Goal: Task Accomplishment & Management: Use online tool/utility

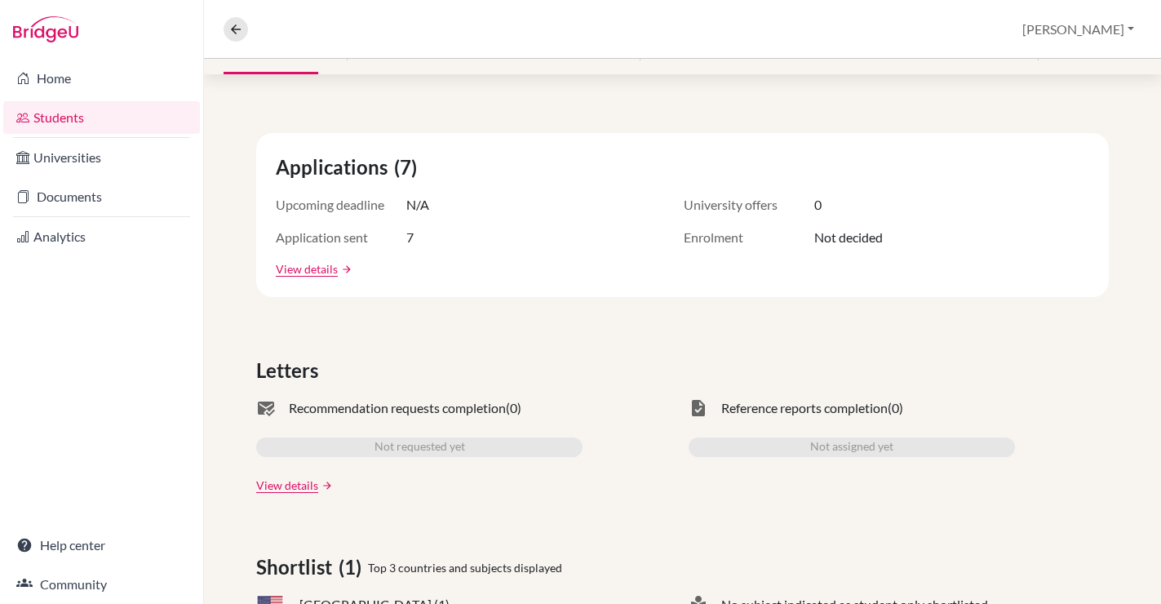
scroll to position [13, 0]
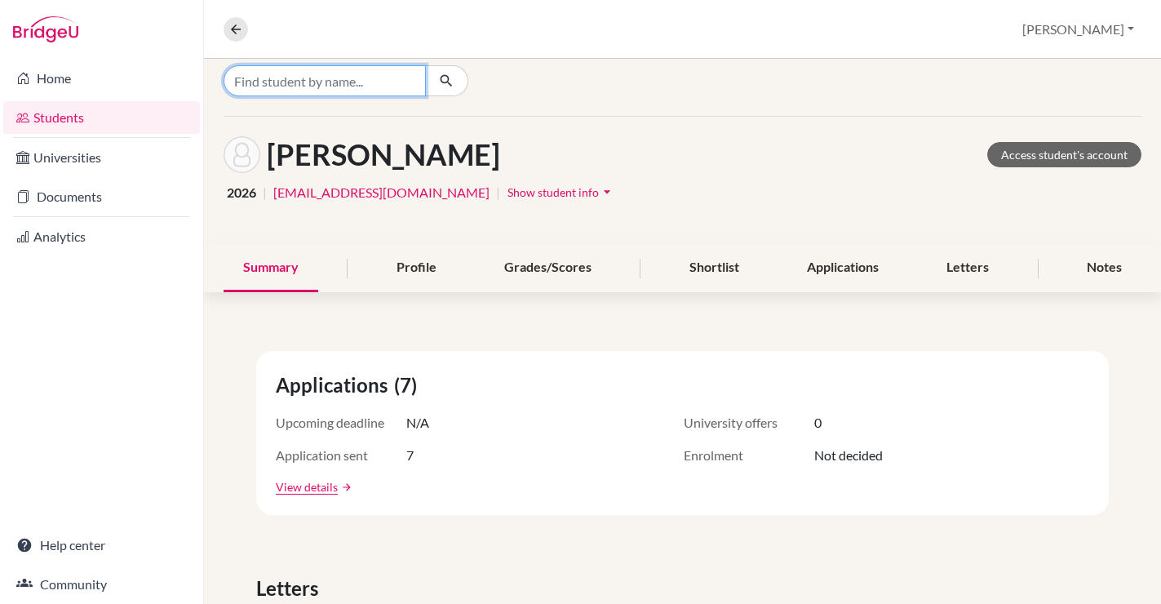
click at [311, 73] on input "Find student by name..." at bounding box center [324, 80] width 202 height 31
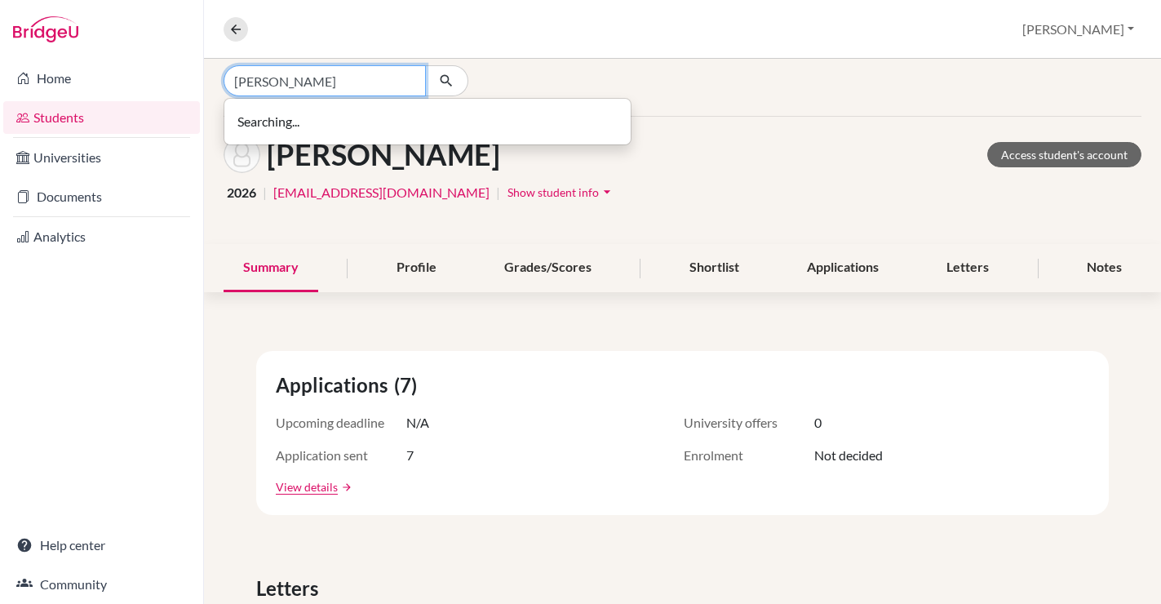
type input "[PERSON_NAME]"
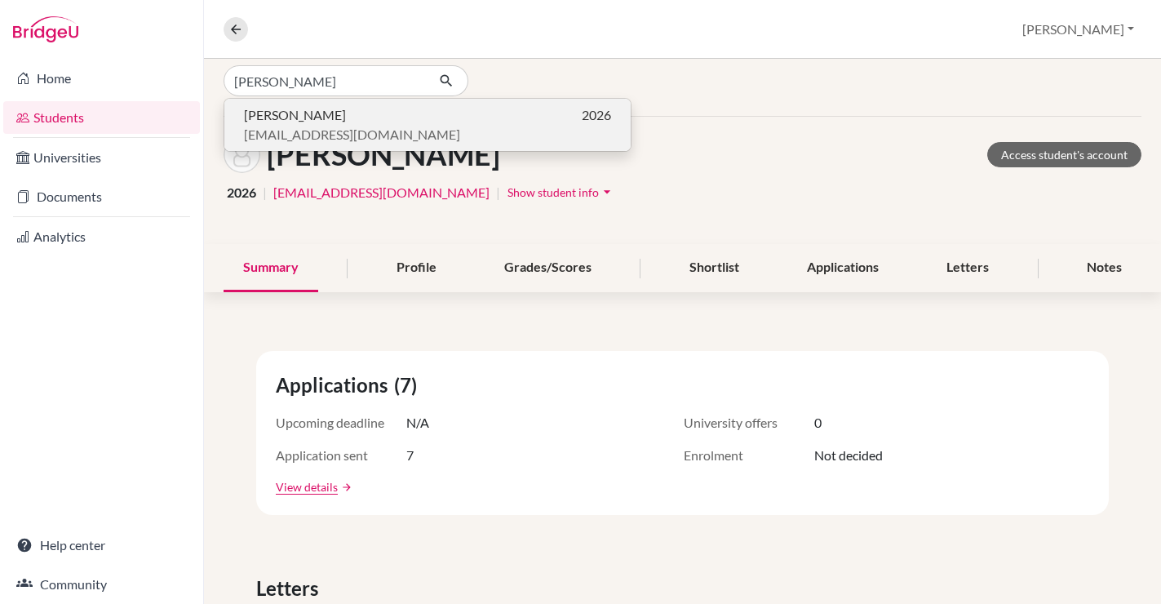
click at [411, 126] on p "[EMAIL_ADDRESS][DOMAIN_NAME]" at bounding box center [427, 135] width 367 height 20
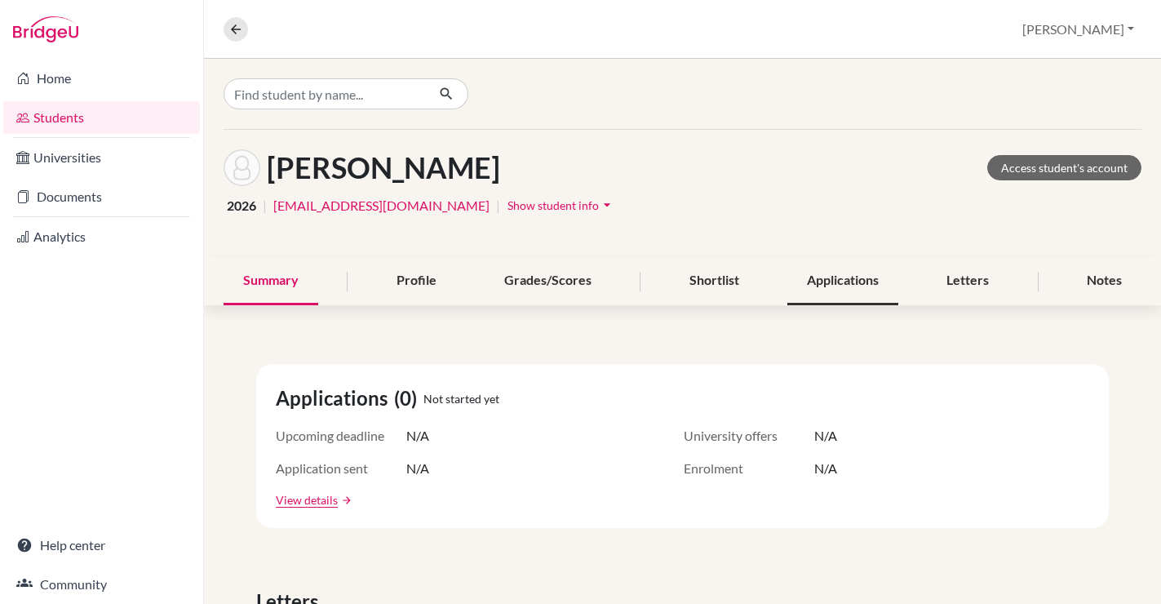
click at [829, 288] on div "Applications" at bounding box center [842, 281] width 111 height 48
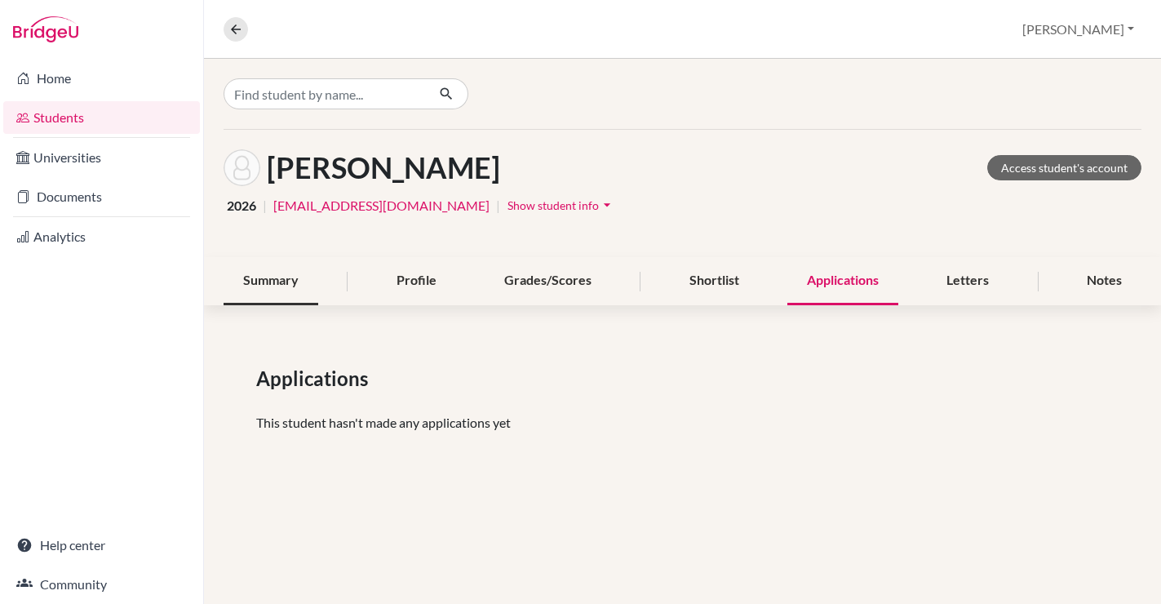
click at [290, 277] on div "Summary" at bounding box center [270, 281] width 95 height 48
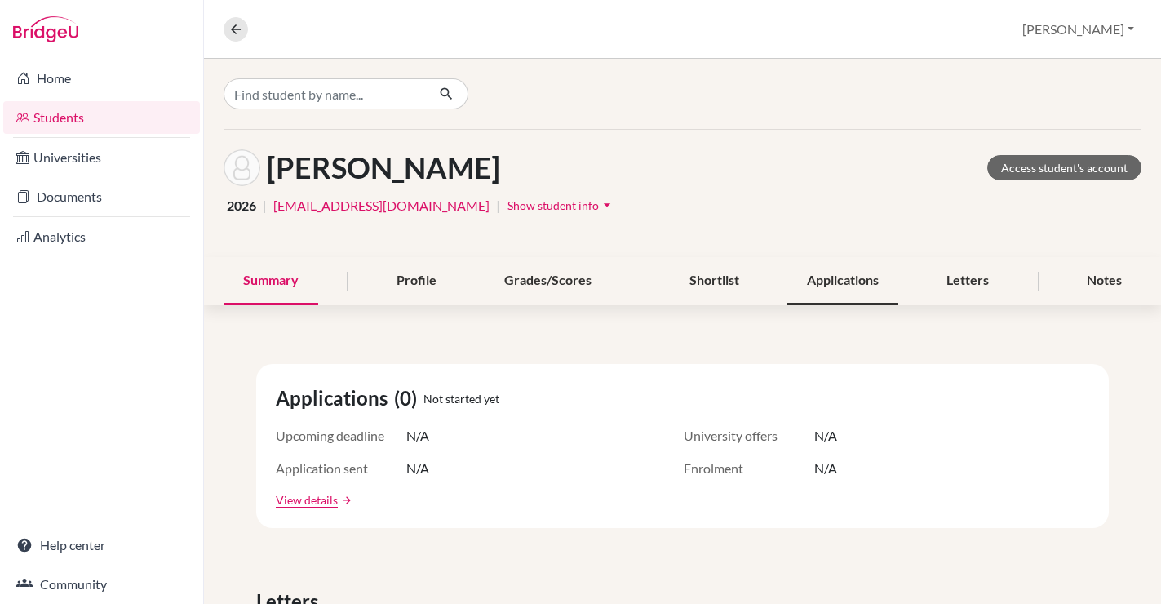
click at [799, 294] on div "Applications" at bounding box center [842, 281] width 111 height 48
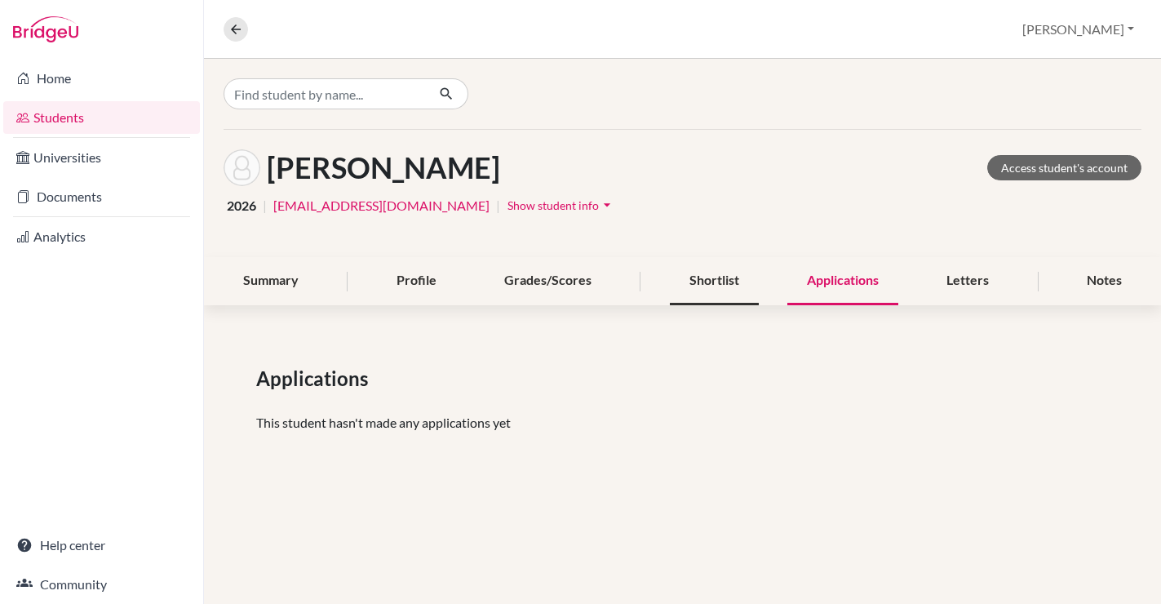
click at [710, 285] on div "Shortlist" at bounding box center [714, 281] width 89 height 48
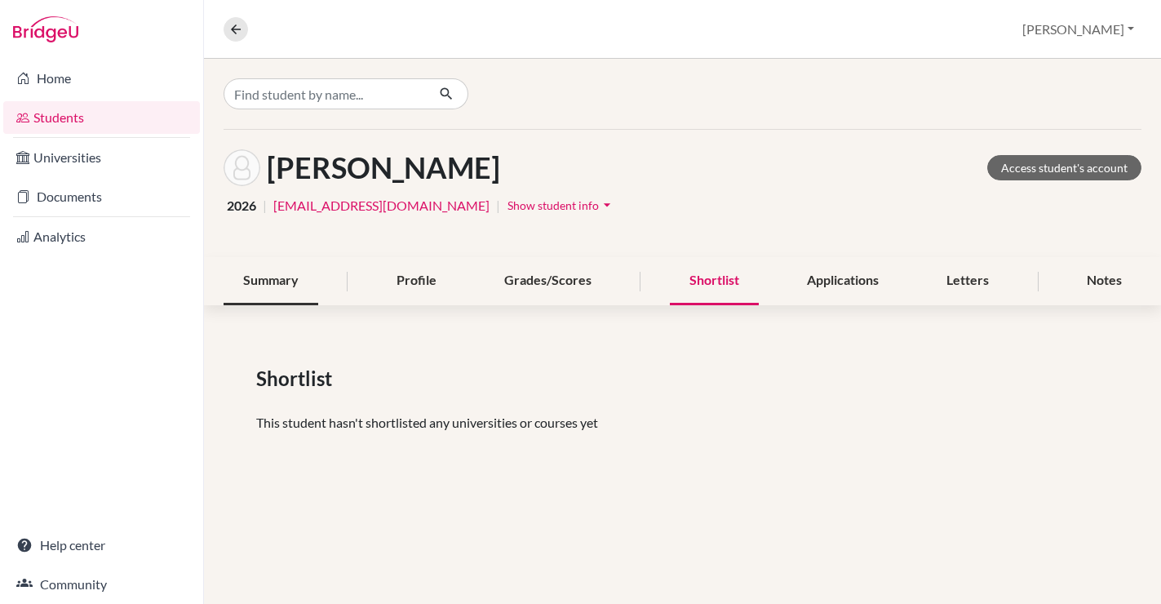
click at [292, 286] on div "Summary" at bounding box center [270, 281] width 95 height 48
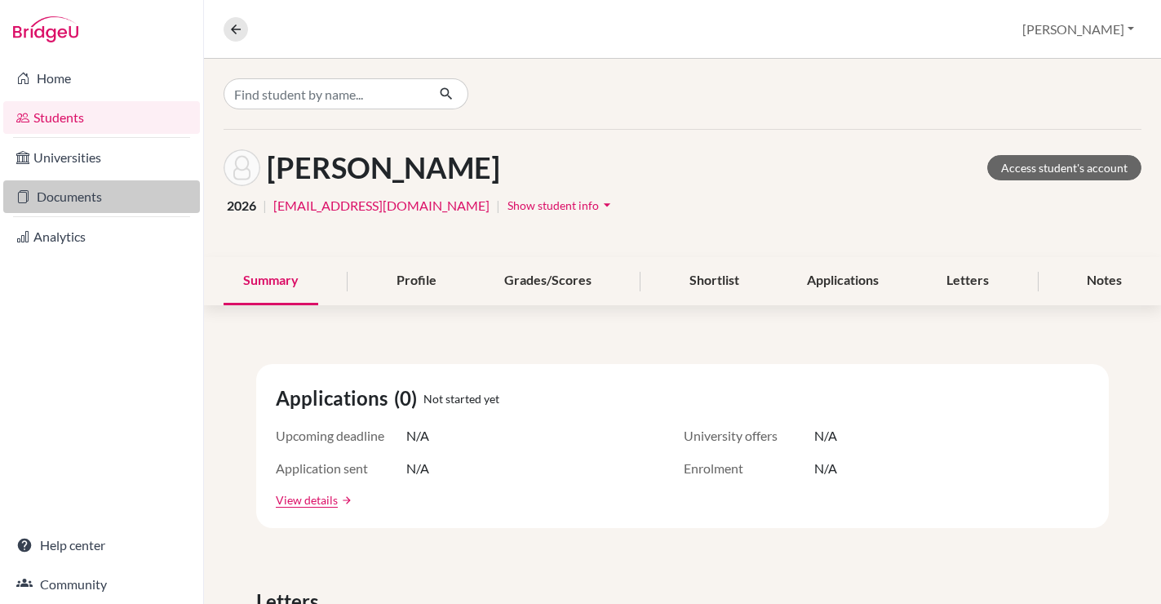
click at [86, 196] on link "Documents" at bounding box center [101, 196] width 197 height 33
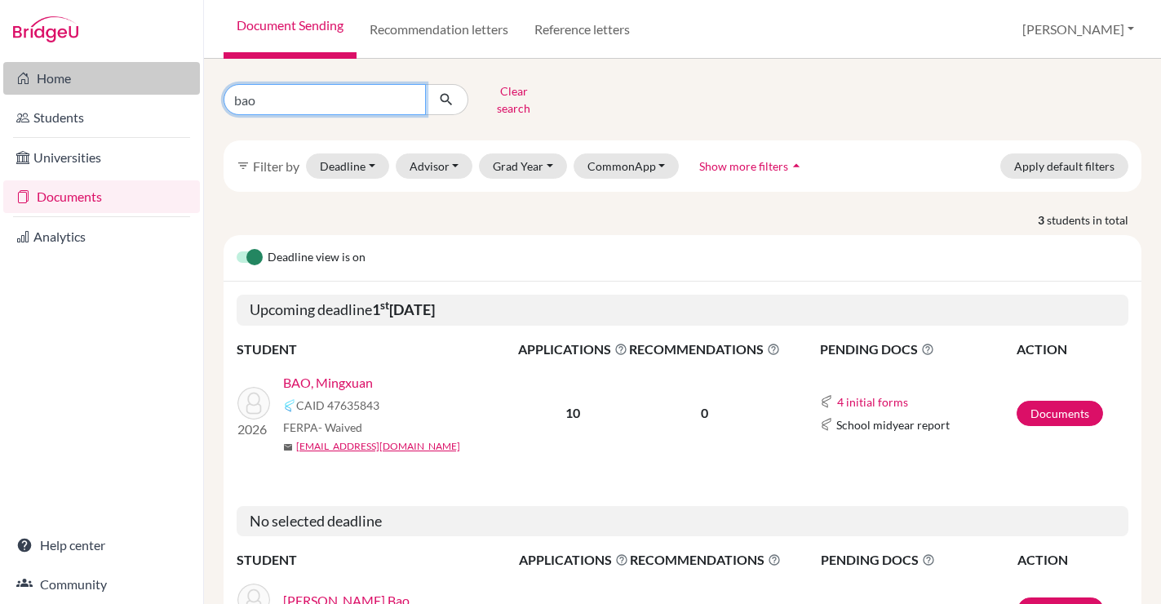
drag, startPoint x: 302, startPoint y: 89, endPoint x: 121, endPoint y: 78, distance: 181.4
click at [121, 78] on div "Home Students Universities Documents Analytics Help center Community Document S…" at bounding box center [580, 302] width 1161 height 604
type input "ying wang"
click button "submit" at bounding box center [446, 99] width 43 height 31
